Goal: Navigation & Orientation: Find specific page/section

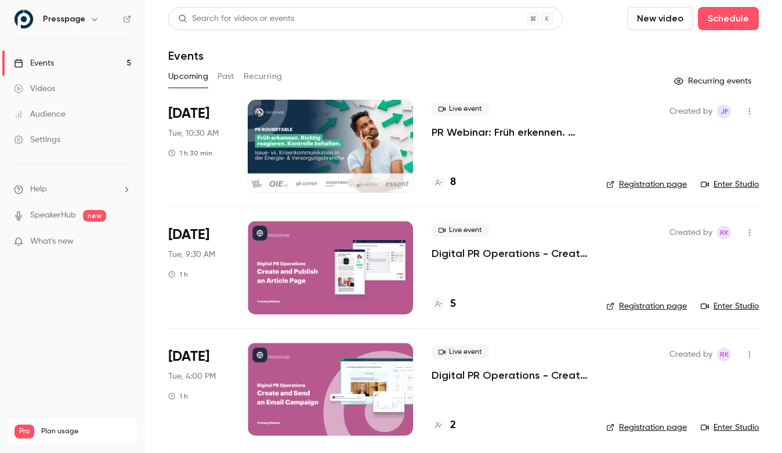
click at [718, 187] on link "Enter Studio" at bounding box center [730, 185] width 58 height 12
click at [721, 179] on link "Enter Studio" at bounding box center [730, 185] width 58 height 12
